Goal: Check status: Check status

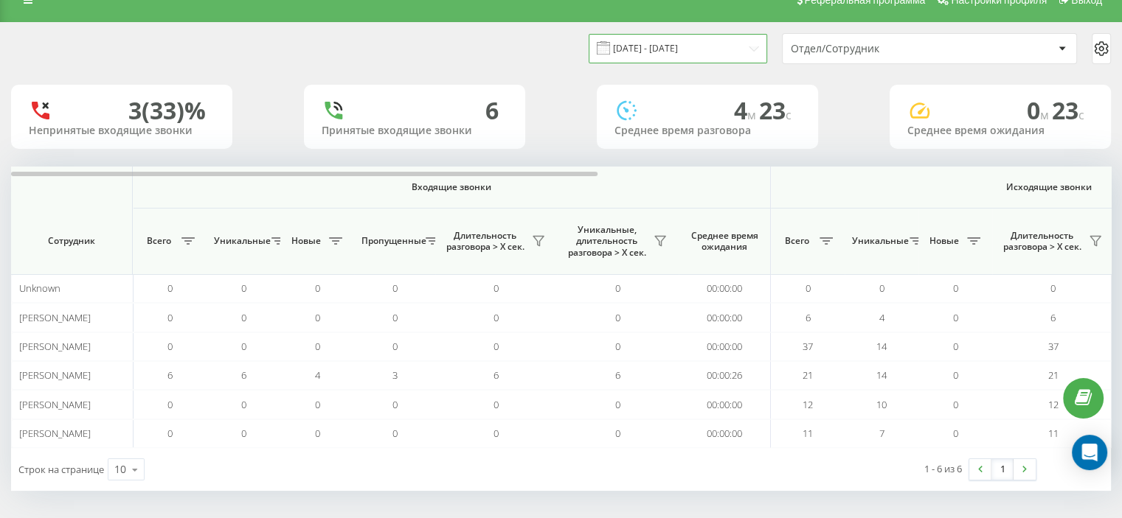
click at [643, 50] on input "[DATE] - [DATE]" at bounding box center [677, 48] width 178 height 29
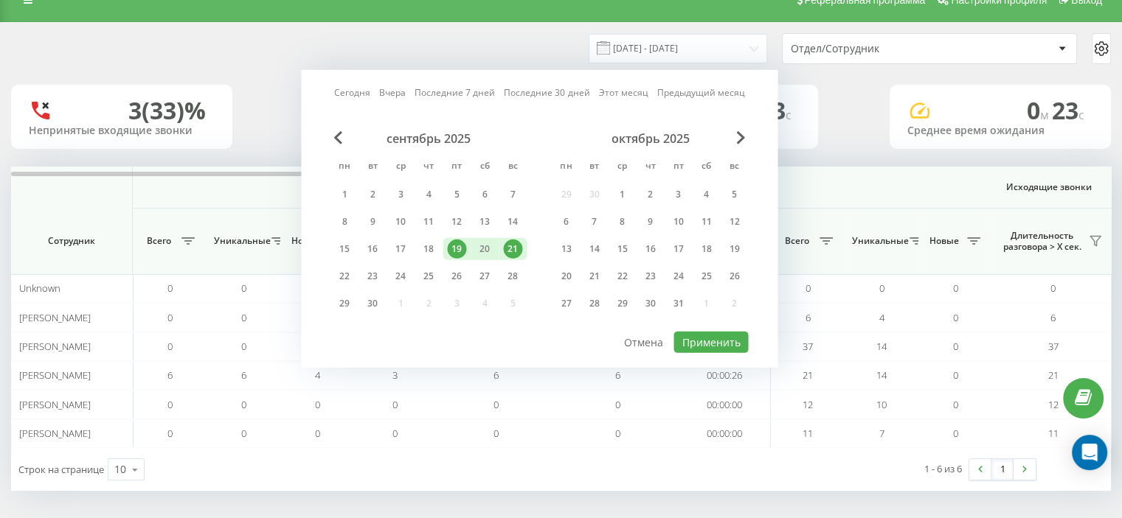
click at [391, 92] on link "Вчера" at bounding box center [392, 93] width 27 height 14
click at [712, 332] on button "Применить" at bounding box center [710, 342] width 74 height 21
type input "22.09.2025 - 22.09.2025"
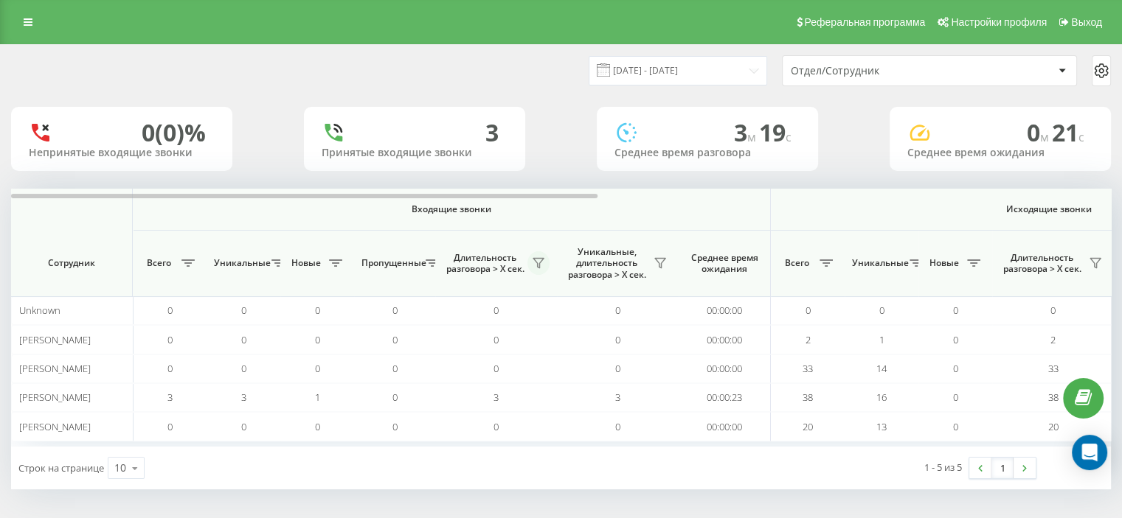
click at [537, 263] on icon at bounding box center [538, 264] width 10 height 10
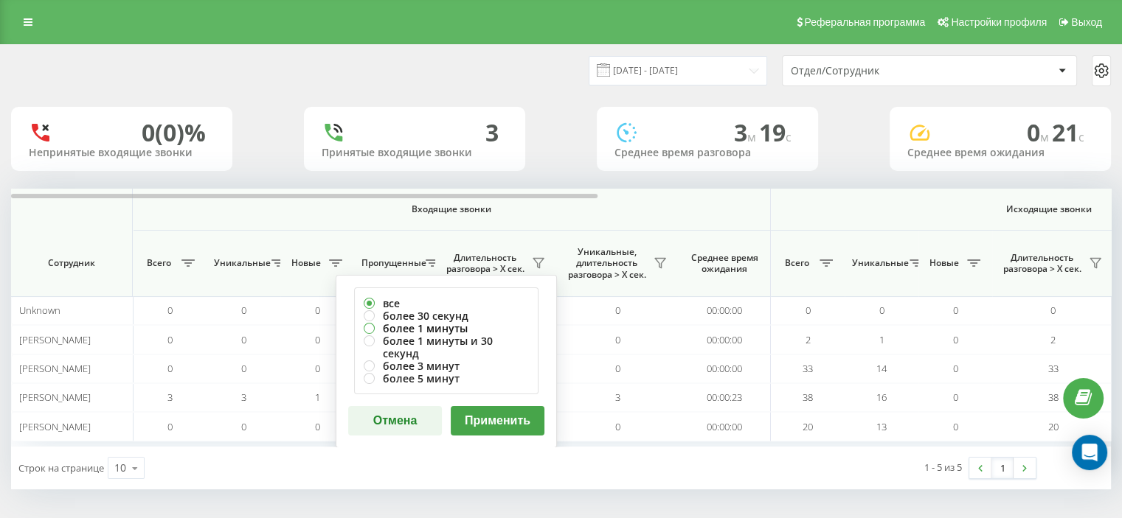
click at [437, 324] on label "более 1 минуты" at bounding box center [446, 328] width 165 height 13
radio input "true"
click at [515, 406] on button "Применить" at bounding box center [498, 420] width 94 height 29
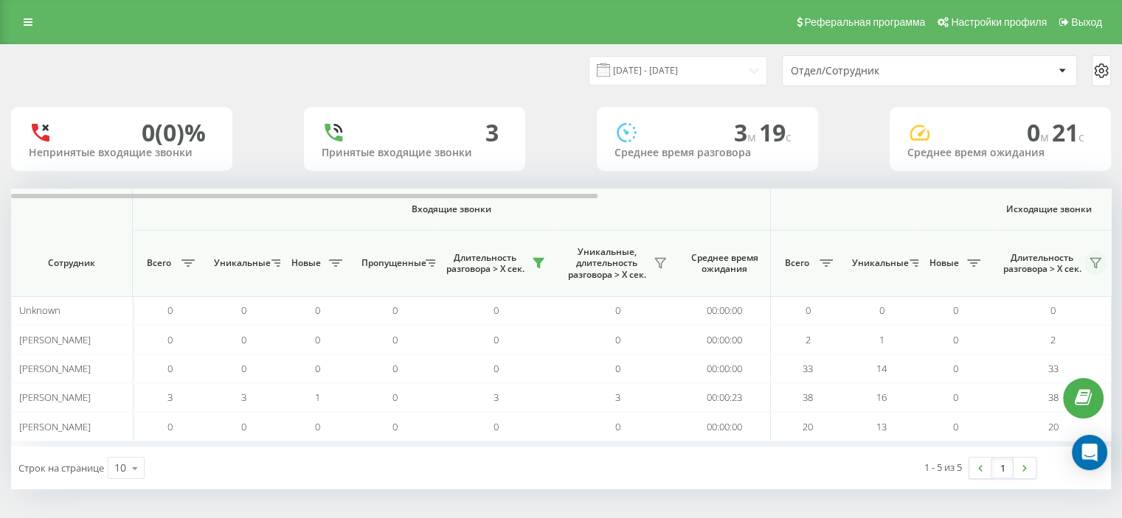
click at [1091, 265] on icon at bounding box center [1095, 263] width 12 height 12
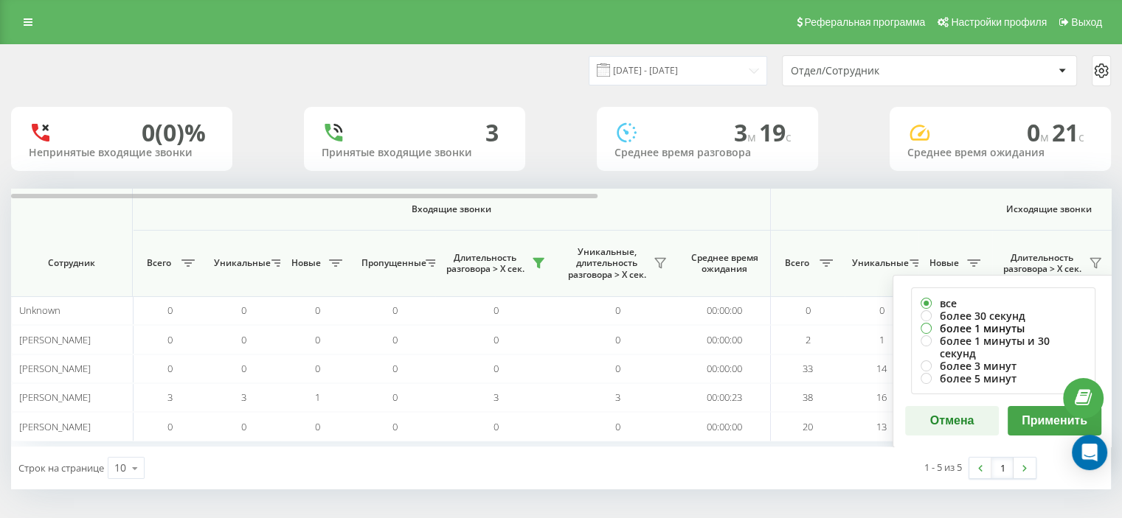
click at [988, 324] on label "более 1 минуты" at bounding box center [1002, 328] width 165 height 13
radio input "true"
click at [1041, 406] on button "Применить" at bounding box center [1054, 420] width 94 height 29
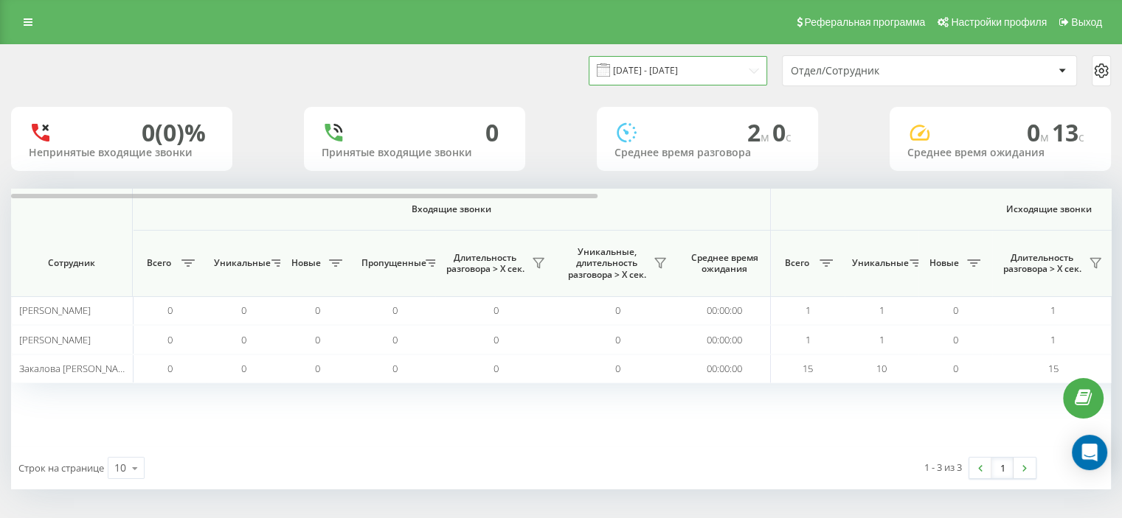
click at [650, 71] on input "[DATE] - [DATE]" at bounding box center [677, 70] width 178 height 29
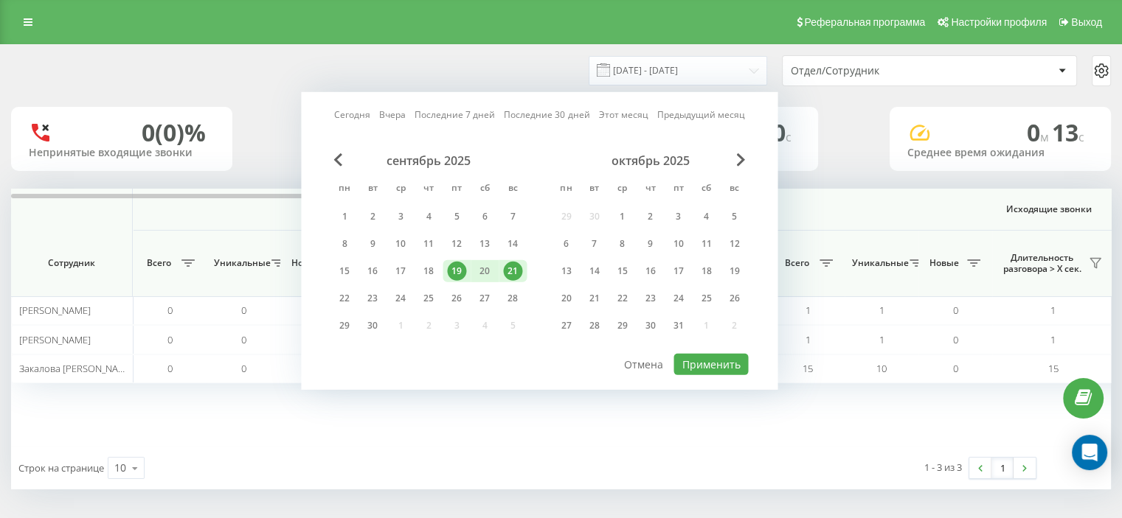
drag, startPoint x: 396, startPoint y: 114, endPoint x: 414, endPoint y: 117, distance: 17.9
click at [397, 114] on link "Вчера" at bounding box center [392, 115] width 27 height 14
click at [688, 354] on button "Применить" at bounding box center [710, 364] width 74 height 21
type input "22.09.2025 - 22.09.2025"
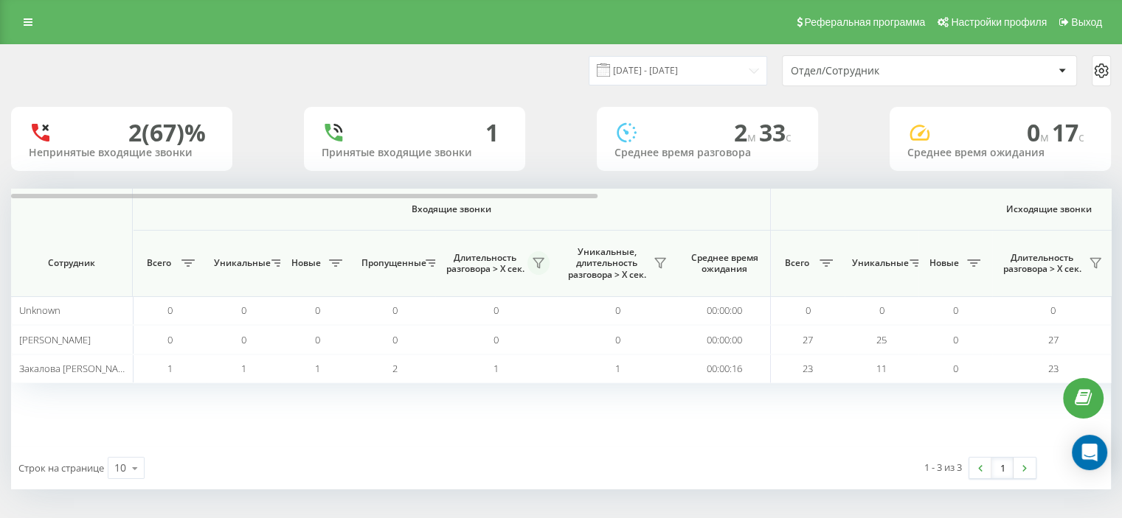
click at [543, 266] on icon at bounding box center [538, 263] width 12 height 12
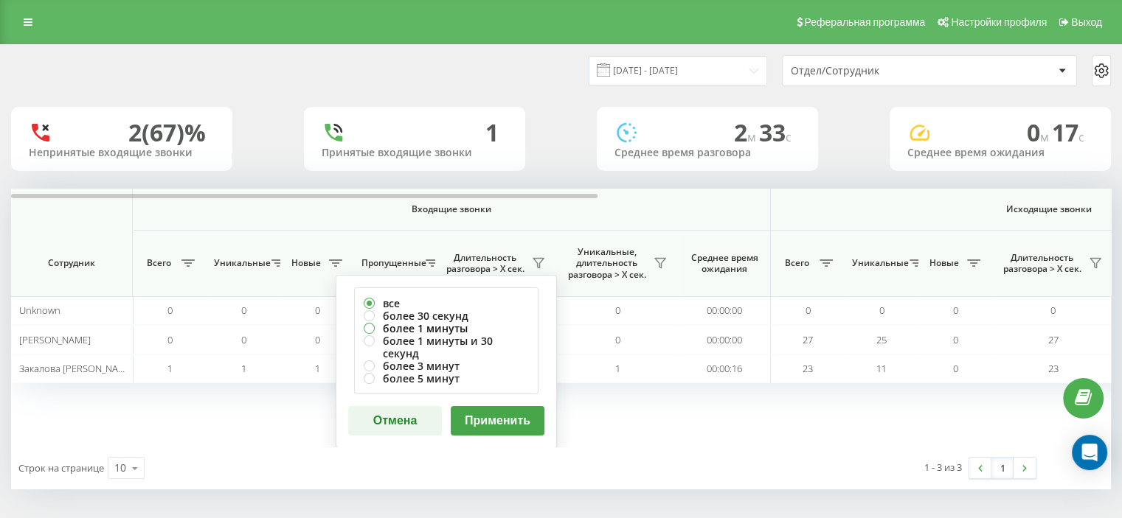
click at [440, 327] on label "более 1 минуты" at bounding box center [446, 328] width 165 height 13
radio input "true"
click at [513, 406] on button "Применить" at bounding box center [498, 420] width 94 height 29
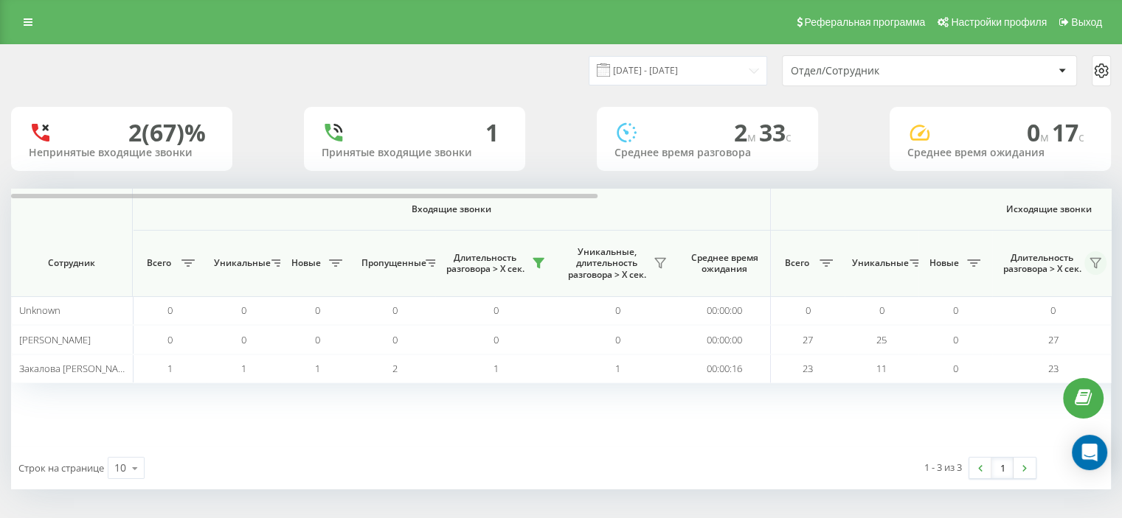
click at [1090, 263] on icon at bounding box center [1095, 263] width 12 height 12
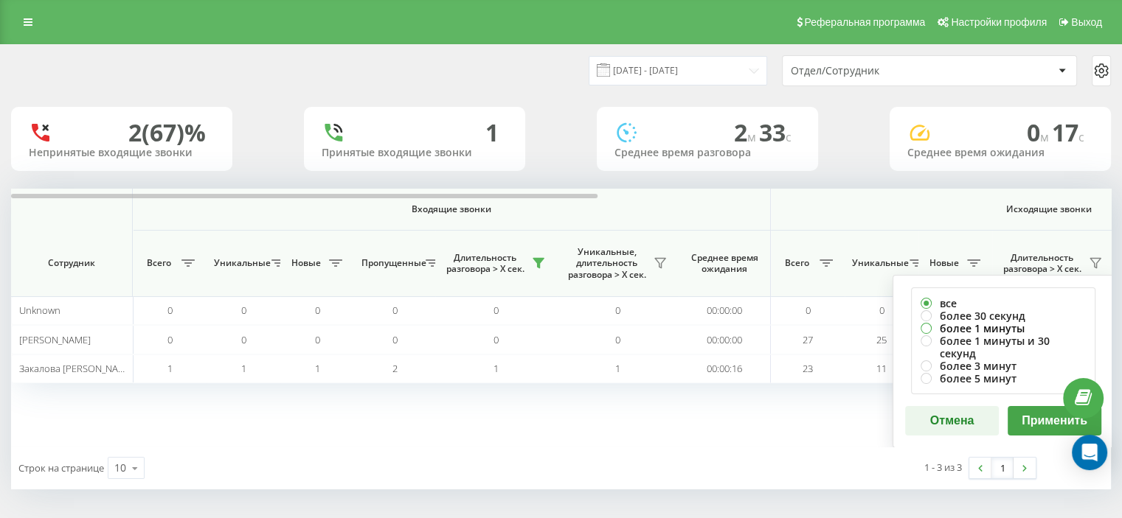
click at [989, 324] on label "более 1 минуты" at bounding box center [1002, 328] width 165 height 13
radio input "true"
click at [1021, 406] on button "Применить" at bounding box center [1054, 420] width 94 height 29
